Goal: Submit feedback/report problem: Leave review/rating

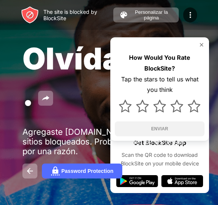
click at [179, 50] on div "How Would You Rate BlockSite? Tap the stars to tell us what you think ENVIAR" at bounding box center [159, 89] width 99 height 104
